Goal: Task Accomplishment & Management: Manage account settings

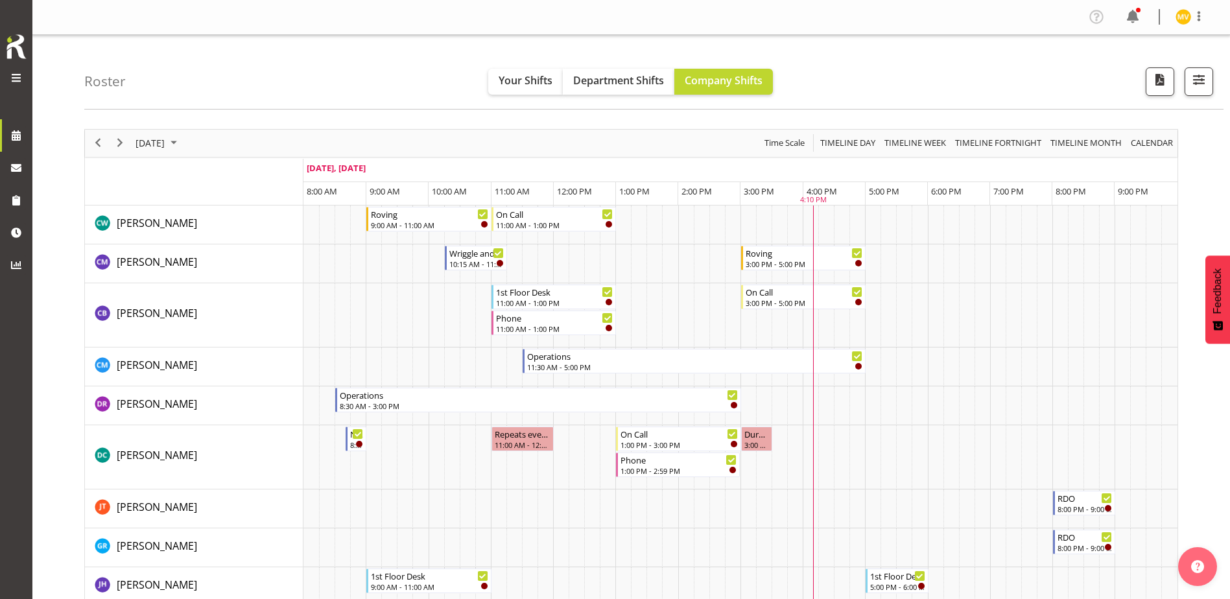
scroll to position [584, 0]
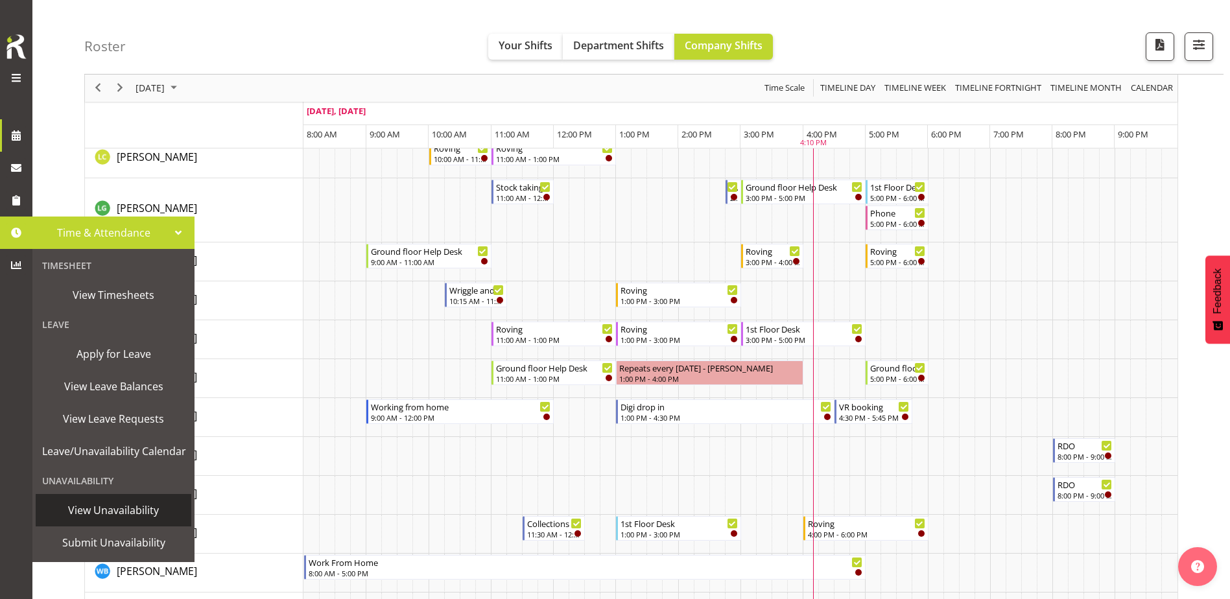
click at [91, 519] on span "View Unavailability" at bounding box center [113, 510] width 143 height 19
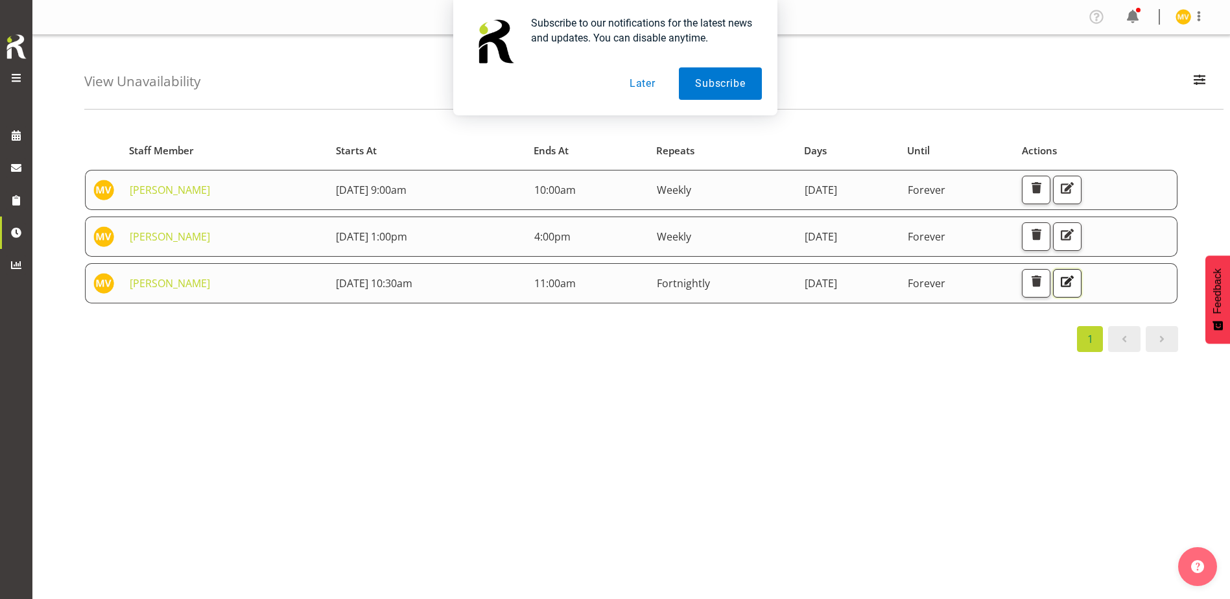
click at [1081, 283] on button "button" at bounding box center [1067, 283] width 29 height 29
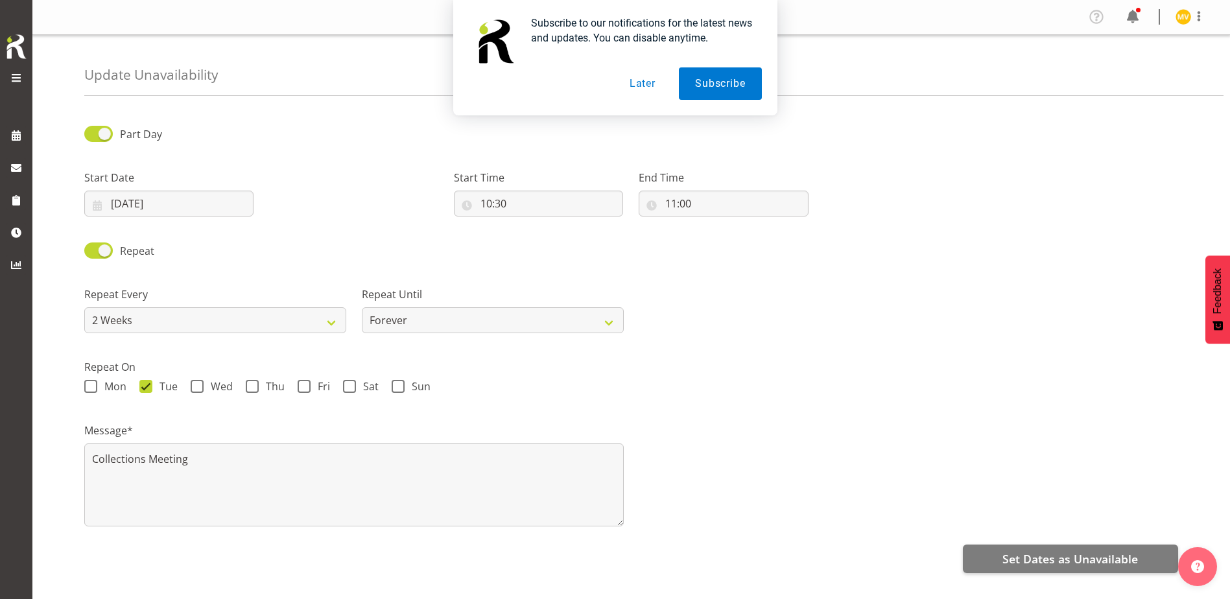
select select "10"
select select "30"
select select "2weeks"
click at [480, 200] on input "10:30" at bounding box center [538, 204] width 169 height 26
click at [546, 239] on select "00 01 02 03 04 05 06 07 08 09 10 11 12 13 14 15 16 17 18 19 20 21 22 23" at bounding box center [542, 237] width 29 height 26
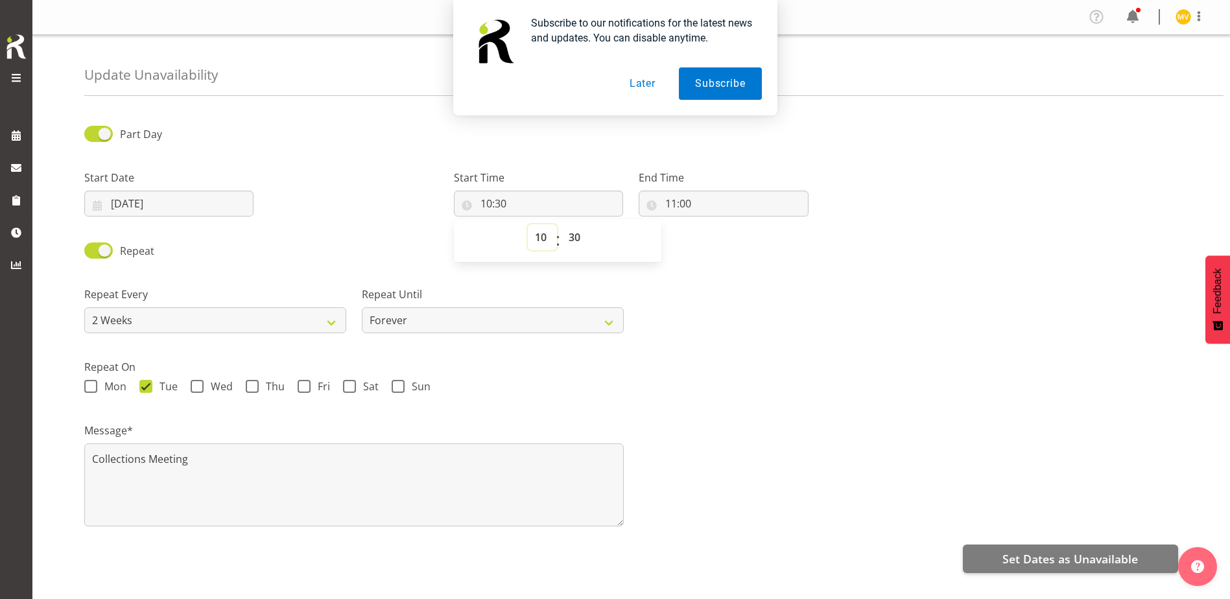
select select "9"
click at [528, 224] on select "00 01 02 03 04 05 06 07 08 09 10 11 12 13 14 15 16 17 18 19 20 21 22 23" at bounding box center [542, 237] width 29 height 26
type input "09:30"
click at [578, 239] on select "00 01 02 03 04 05 06 07 08 09 10 11 12 13 14 15 16 17 18 19 20 21 22 23 24 25 2…" at bounding box center [575, 237] width 29 height 26
select select "0"
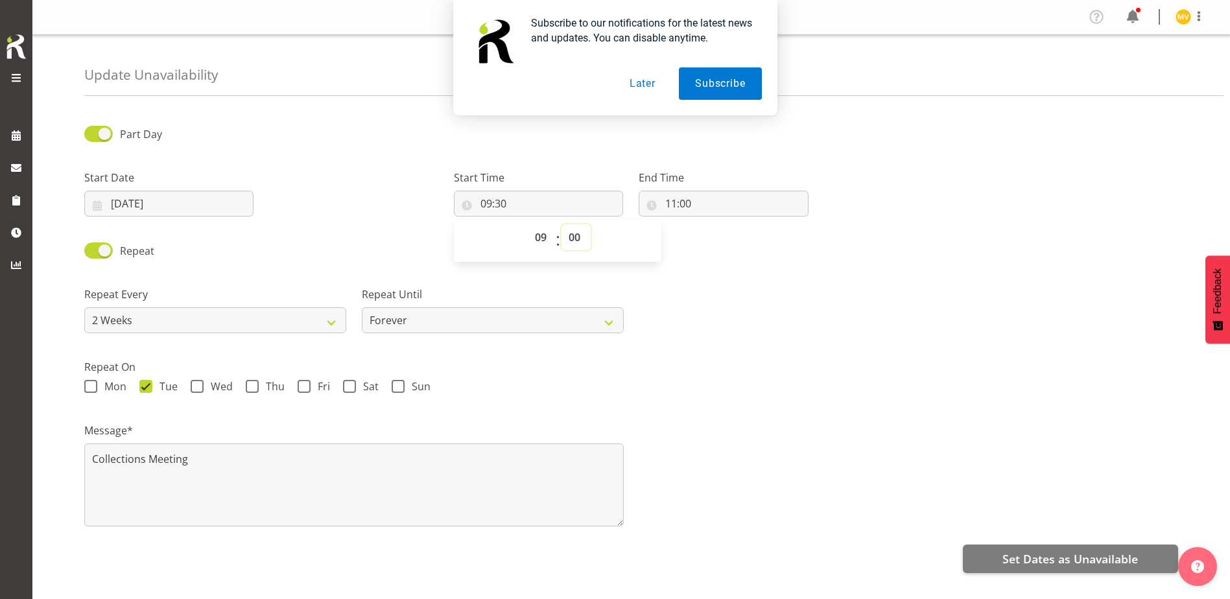
click at [561, 224] on select "00 01 02 03 04 05 06 07 08 09 10 11 12 13 14 15 16 17 18 19 20 21 22 23 24 25 2…" at bounding box center [575, 237] width 29 height 26
type input "09:00"
click at [667, 206] on input "11:00" at bounding box center [723, 204] width 169 height 26
click at [640, 82] on button "Later" at bounding box center [642, 83] width 58 height 32
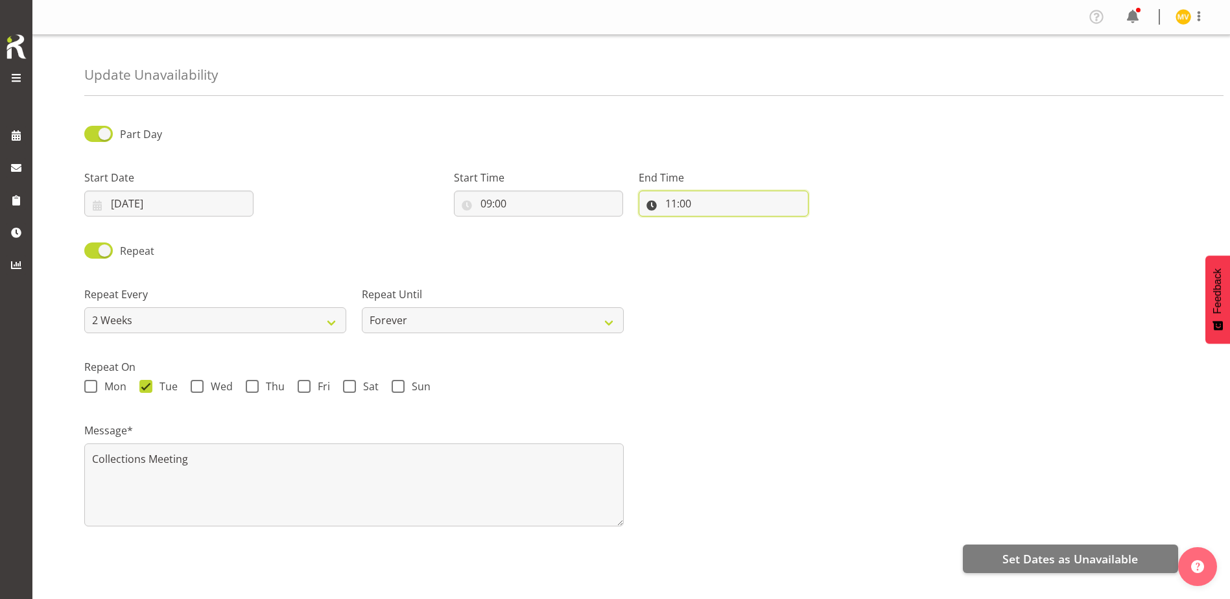
click at [668, 203] on input "11:00" at bounding box center [723, 204] width 169 height 26
click at [727, 235] on select "00 01 02 03 04 05 06 07 08 09 10 11 12 13 14 15 16 17 18 19 20 21 22 23" at bounding box center [727, 237] width 29 height 26
select select "10"
click at [713, 224] on select "00 01 02 03 04 05 06 07 08 09 10 11 12 13 14 15 16 17 18 19 20 21 22 23" at bounding box center [727, 237] width 29 height 26
type input "10:00"
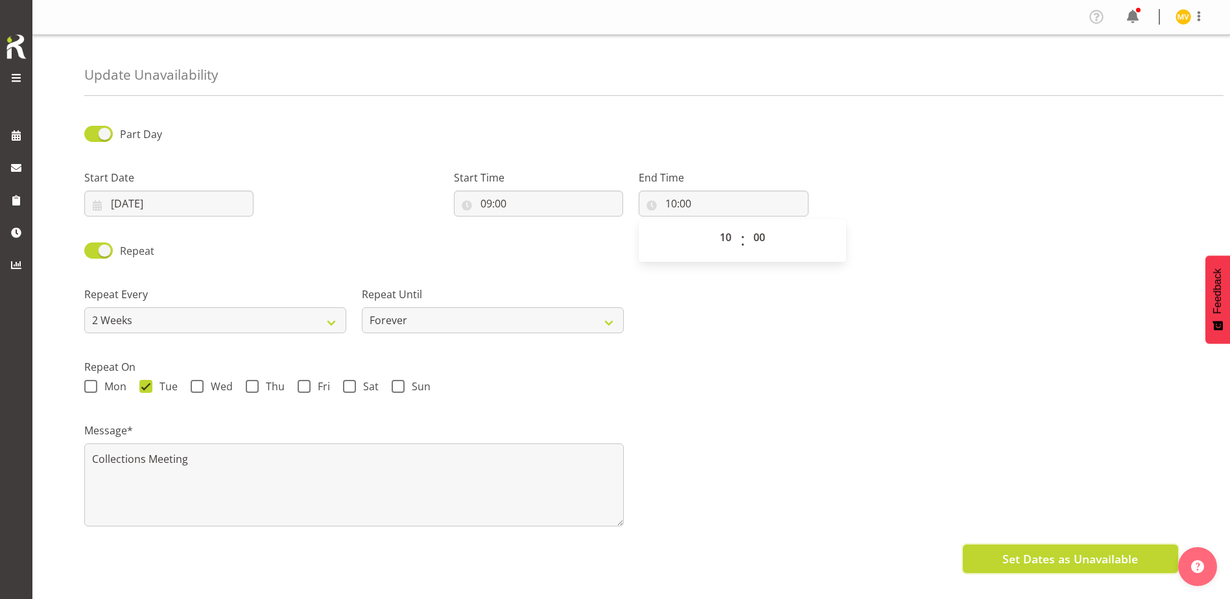
click at [1046, 556] on span "Set Dates as Unavailable" at bounding box center [1070, 558] width 136 height 17
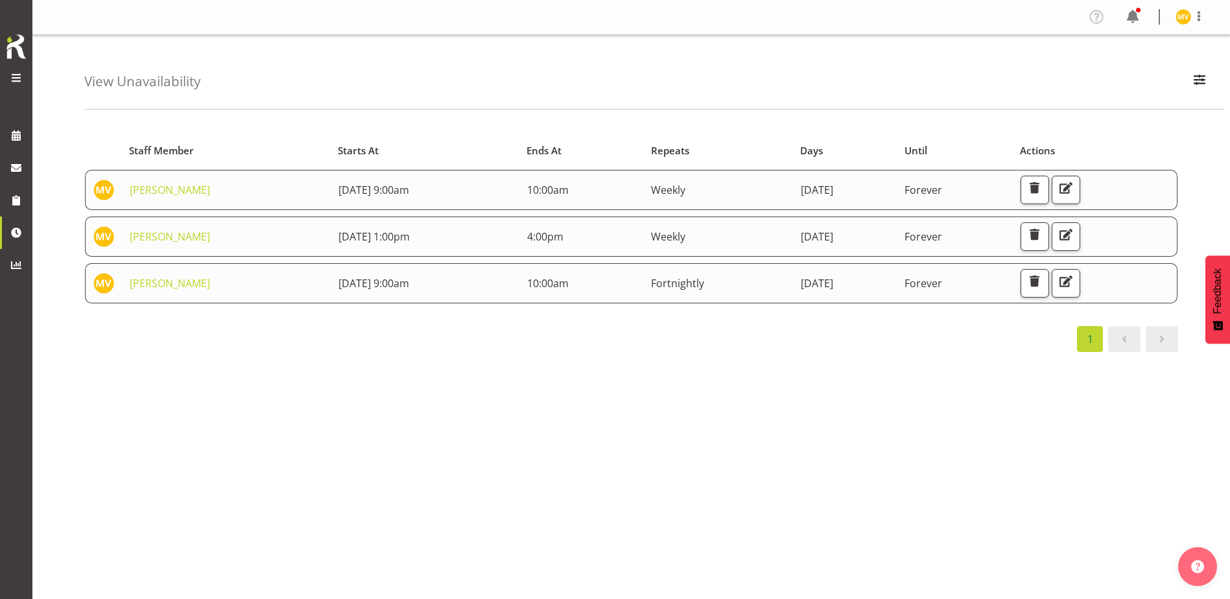
click at [16, 75] on span at bounding box center [16, 78] width 16 height 16
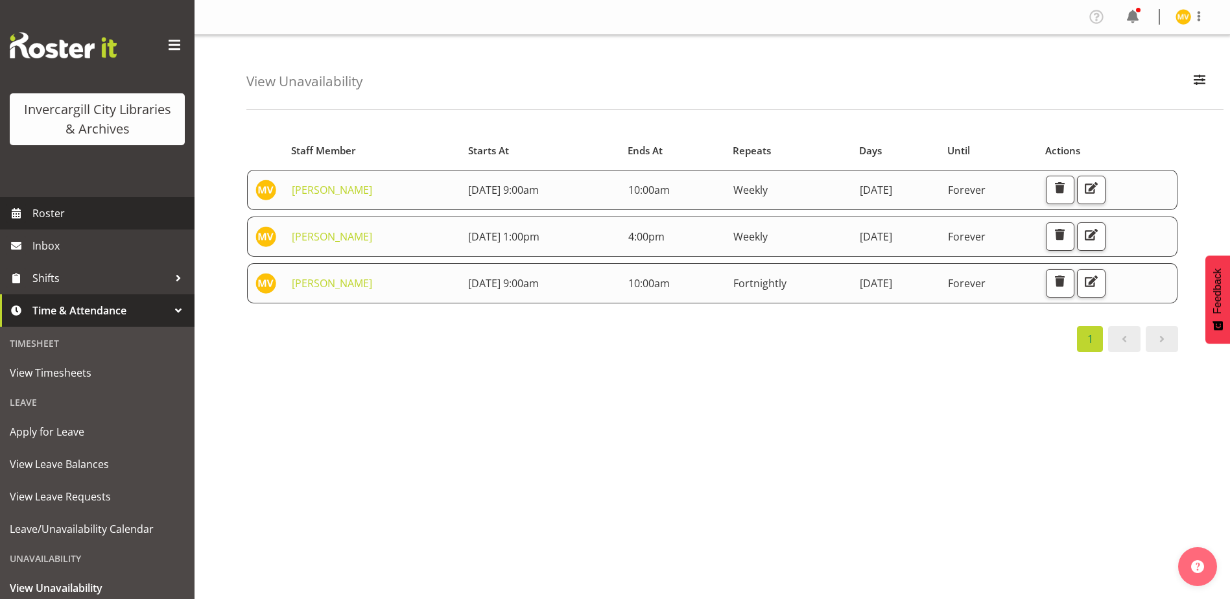
drag, startPoint x: 83, startPoint y: 215, endPoint x: 110, endPoint y: 213, distance: 26.7
click at [83, 214] on span "Roster" at bounding box center [110, 213] width 156 height 19
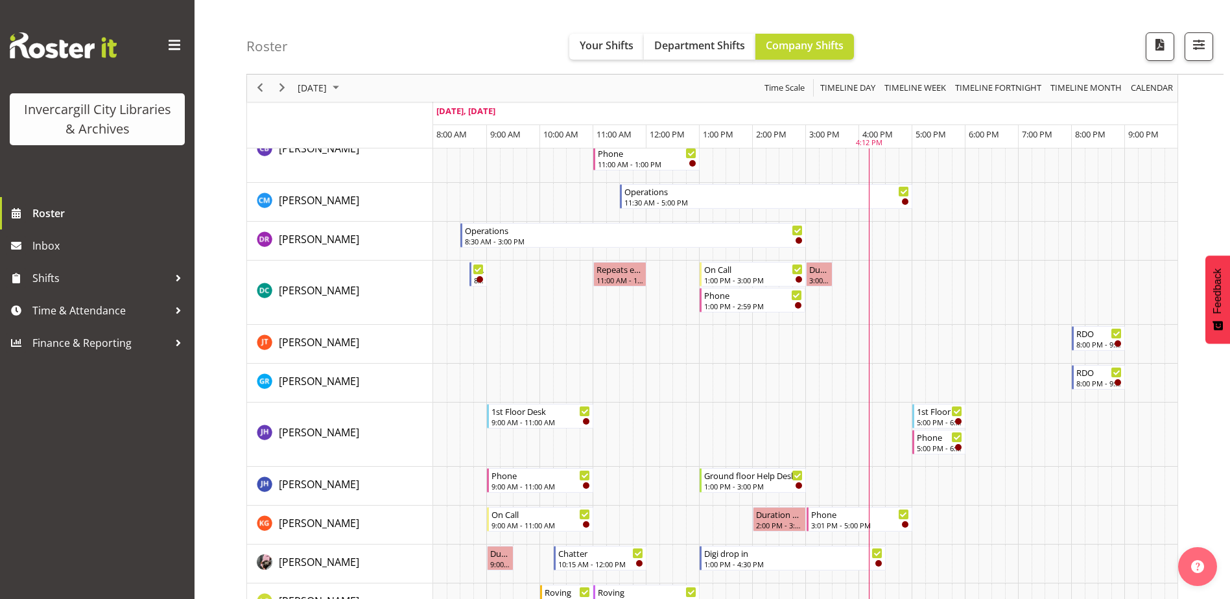
scroll to position [65, 0]
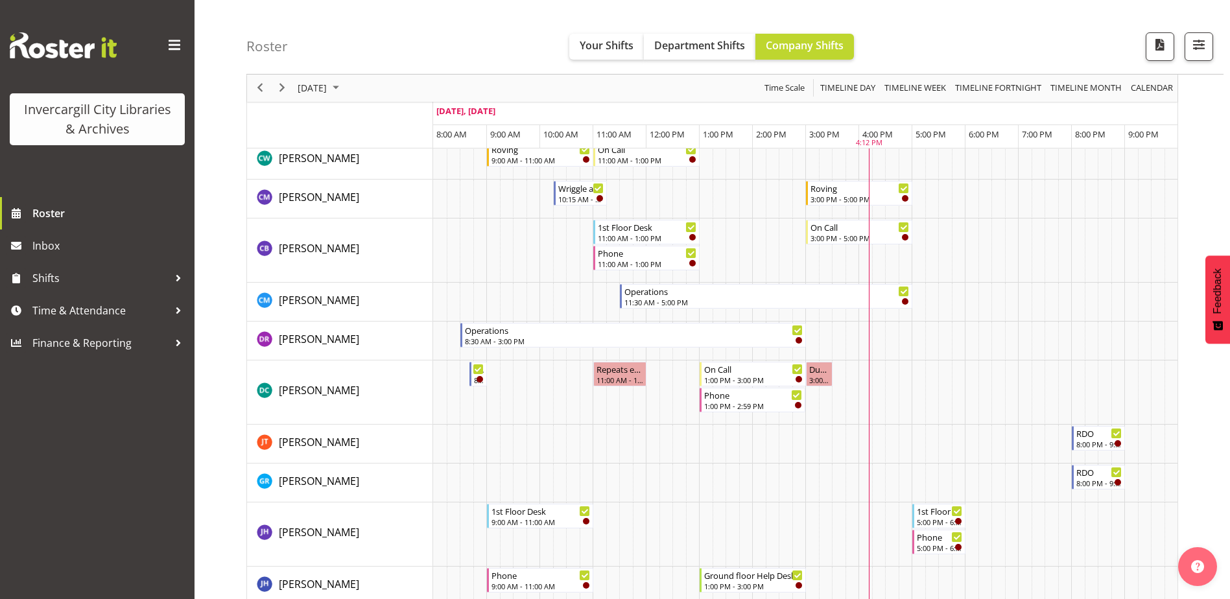
click at [176, 46] on span at bounding box center [174, 45] width 21 height 21
